Goal: Find specific page/section: Find specific page/section

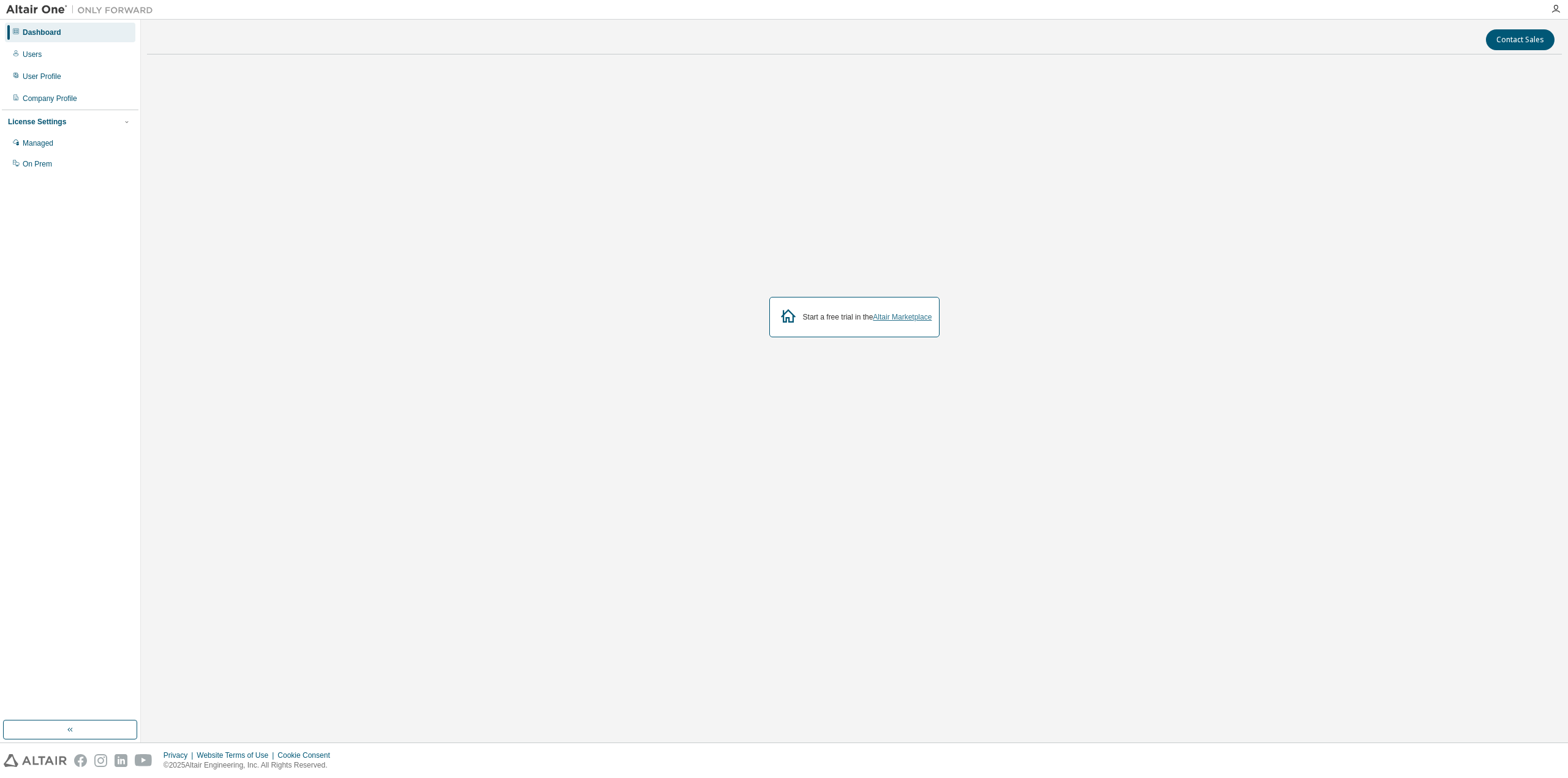
click at [901, 321] on link "Altair Marketplace" at bounding box center [902, 317] width 59 height 9
click at [43, 150] on div "Managed" at bounding box center [70, 142] width 131 height 20
